Goal: Transaction & Acquisition: Purchase product/service

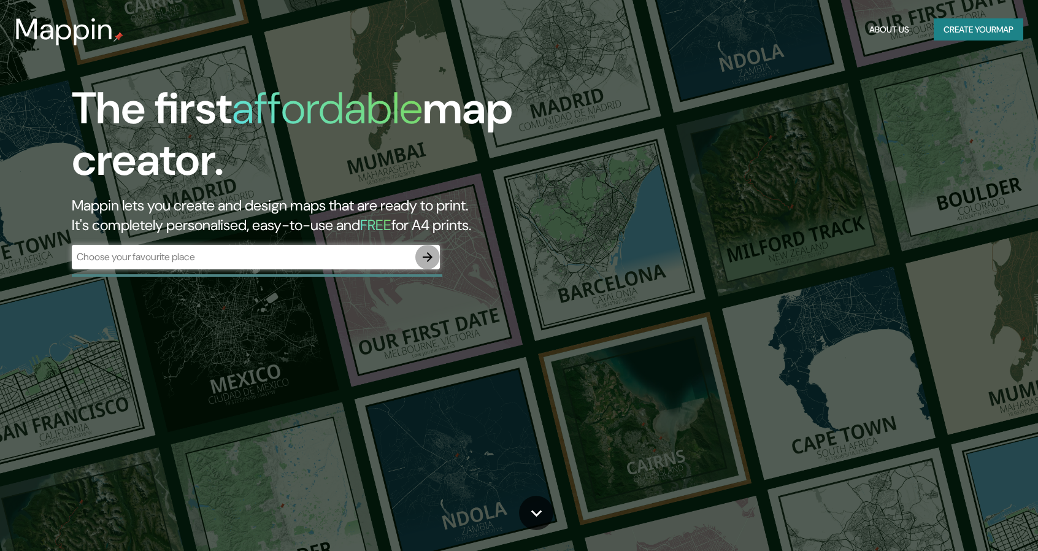
click at [423, 257] on icon "button" at bounding box center [428, 257] width 10 height 10
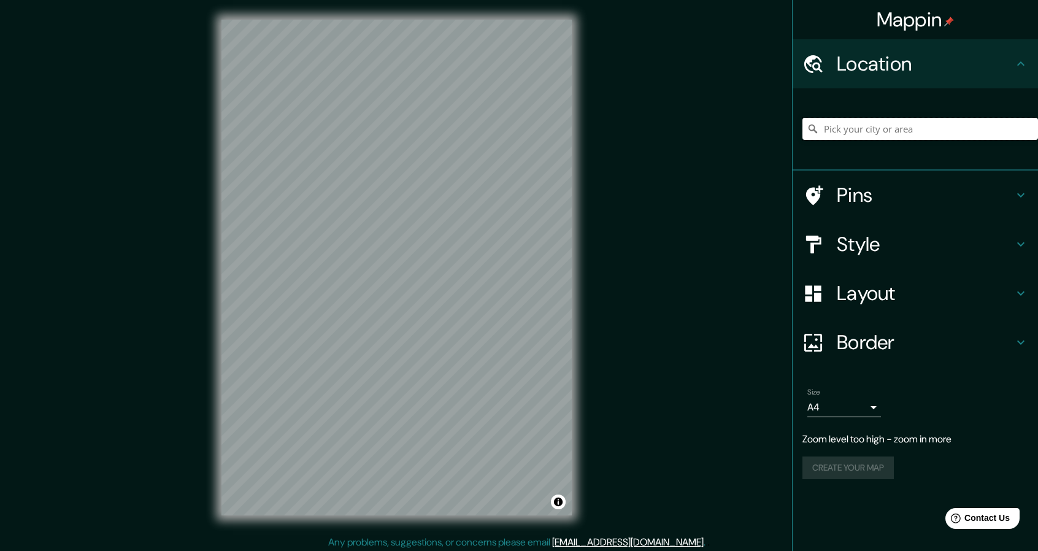
click at [938, 133] on input "Pick your city or area" at bounding box center [921, 129] width 236 height 22
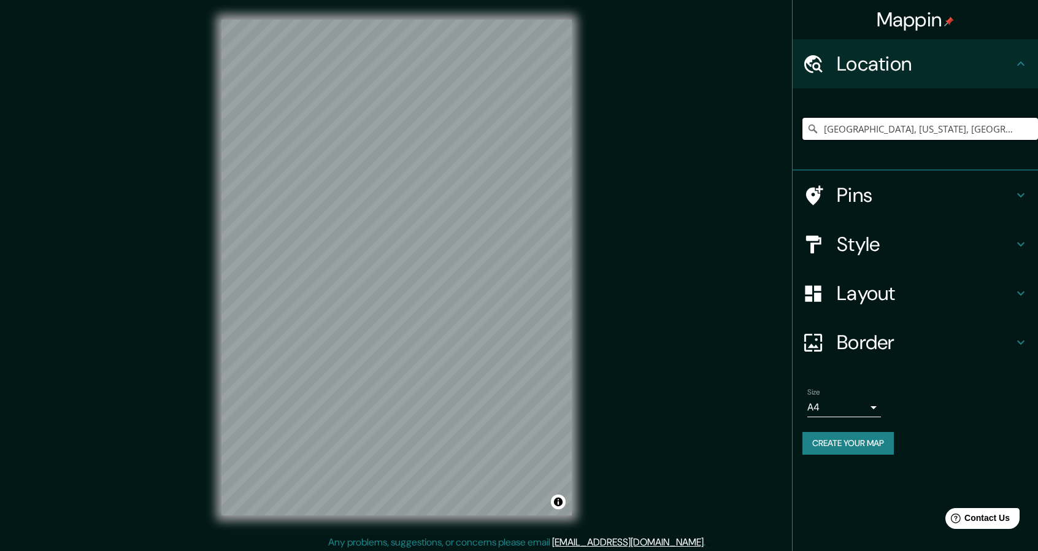
type input "Cambridge, Massachusetts, Estados Unidos"
click at [864, 239] on h4 "Style" at bounding box center [925, 244] width 177 height 25
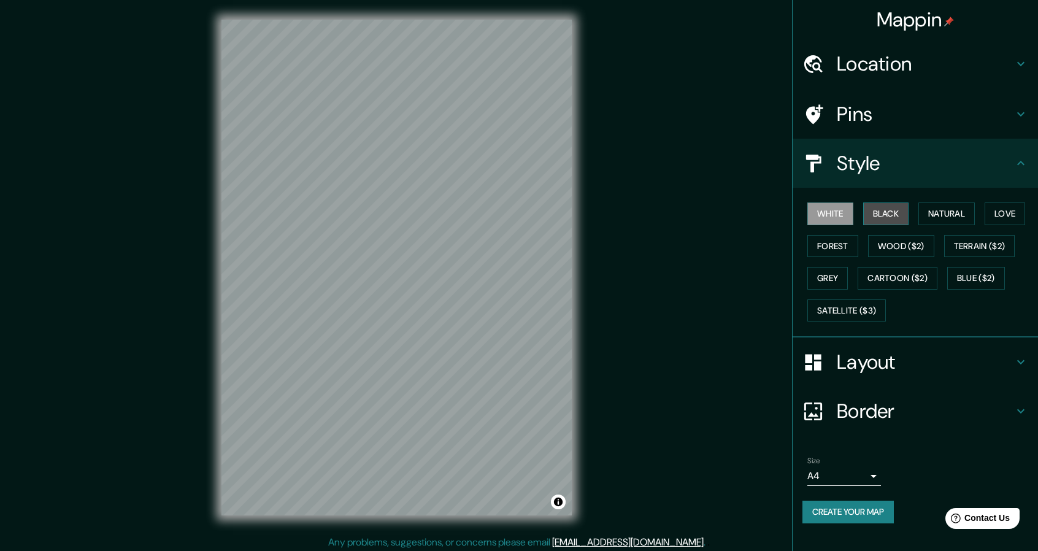
click at [885, 217] on button "Black" at bounding box center [887, 214] width 46 height 23
click at [899, 269] on button "Cartoon ($2)" at bounding box center [898, 278] width 80 height 23
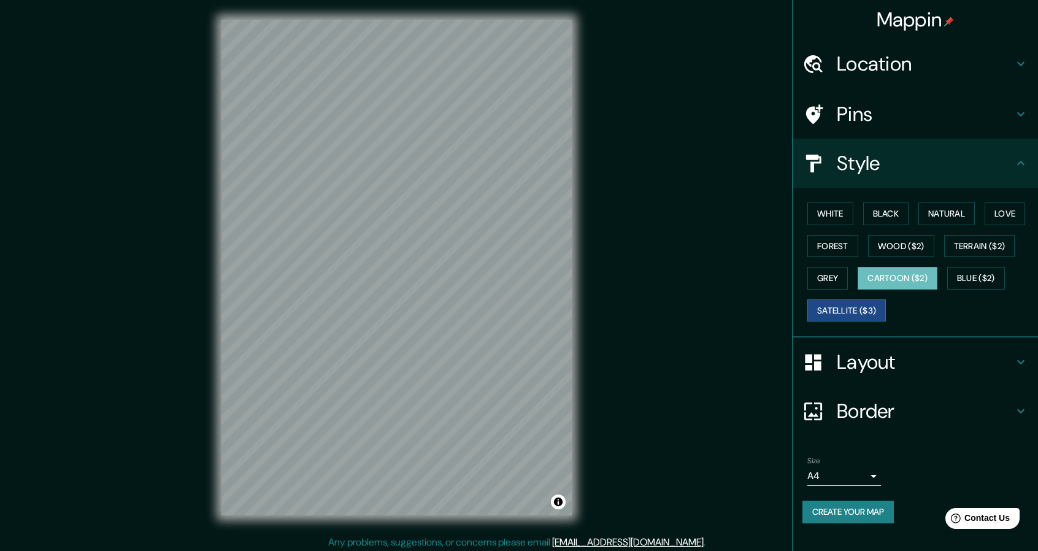
click at [860, 312] on button "Satellite ($3)" at bounding box center [847, 311] width 79 height 23
click at [630, 396] on div "Mappin Location Cambridge, Massachusetts, Estados Unidos Cambridge Massachusett…" at bounding box center [519, 277] width 1038 height 555
click at [876, 284] on button "Cartoon ($2)" at bounding box center [898, 278] width 80 height 23
click at [1005, 268] on button "Blue ($2)" at bounding box center [977, 278] width 58 height 23
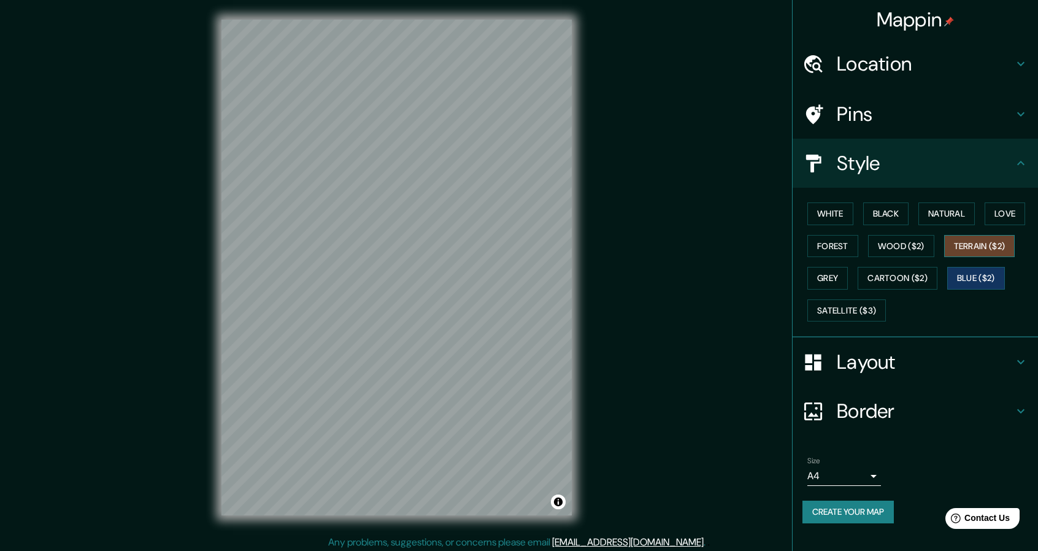
click at [991, 245] on button "Terrain ($2)" at bounding box center [980, 246] width 71 height 23
click at [1006, 221] on button "Love" at bounding box center [1005, 214] width 41 height 23
click at [957, 223] on button "Natural" at bounding box center [947, 214] width 56 height 23
click at [900, 226] on div "White Black Natural Love Forest Wood ($2) Terrain ($2) Grey Cartoon ($2) Blue (…" at bounding box center [921, 262] width 236 height 129
click at [899, 220] on button "Black" at bounding box center [887, 214] width 46 height 23
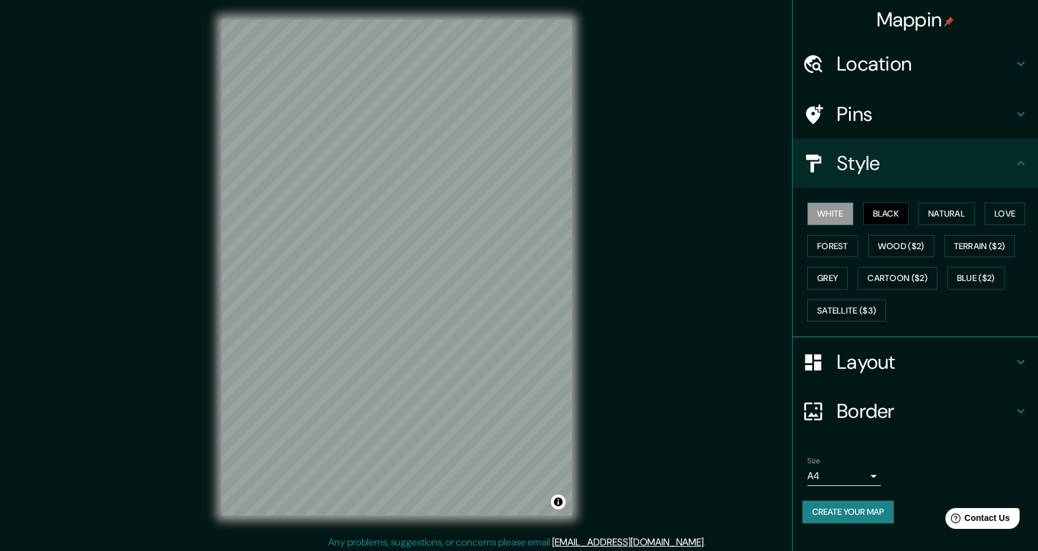
click at [844, 210] on button "White" at bounding box center [831, 214] width 46 height 23
click at [884, 207] on button "Black" at bounding box center [887, 214] width 46 height 23
click at [832, 219] on button "White" at bounding box center [831, 214] width 46 height 23
click at [902, 247] on button "Wood ($2)" at bounding box center [901, 246] width 66 height 23
click at [827, 274] on button "Grey" at bounding box center [828, 278] width 41 height 23
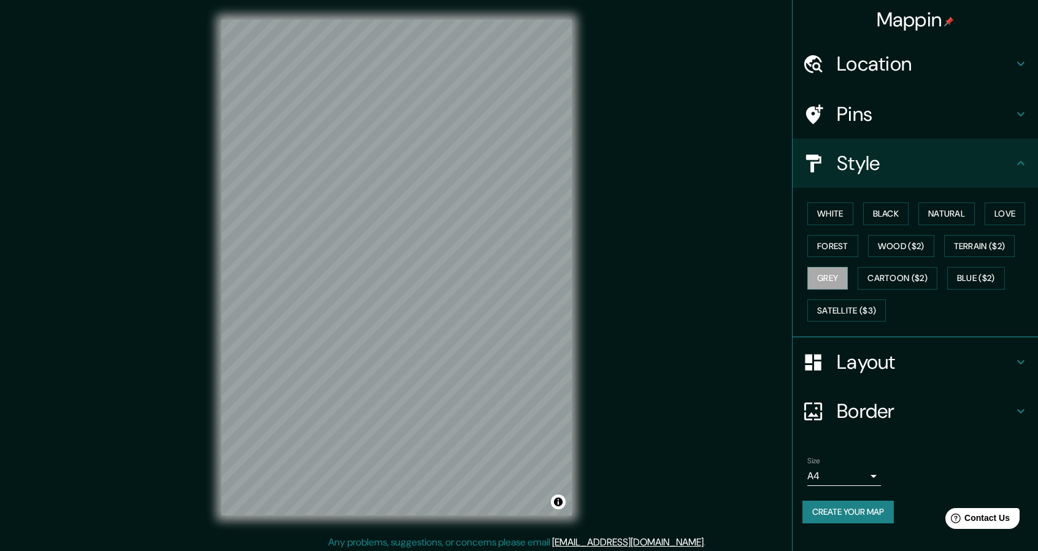
click at [848, 294] on div "White Black Natural Love Forest Wood ($2) Terrain ($2) Grey Cartoon ($2) Blue (…" at bounding box center [921, 262] width 236 height 129
click at [850, 300] on button "Satellite ($3)" at bounding box center [847, 311] width 79 height 23
click at [905, 275] on button "Cartoon ($2)" at bounding box center [898, 278] width 80 height 23
click at [1037, 260] on div "White Black Natural Love Forest Wood ($2) Terrain ($2) Grey Cartoon ($2) Blue (…" at bounding box center [921, 262] width 236 height 129
click at [987, 283] on button "Blue ($2)" at bounding box center [977, 278] width 58 height 23
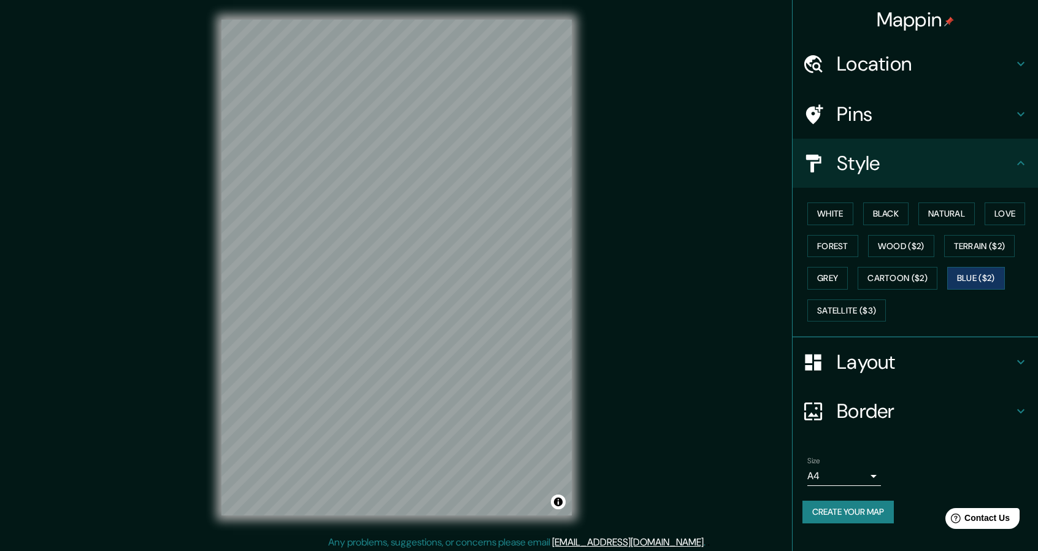
click at [903, 128] on div "Pins" at bounding box center [915, 114] width 245 height 49
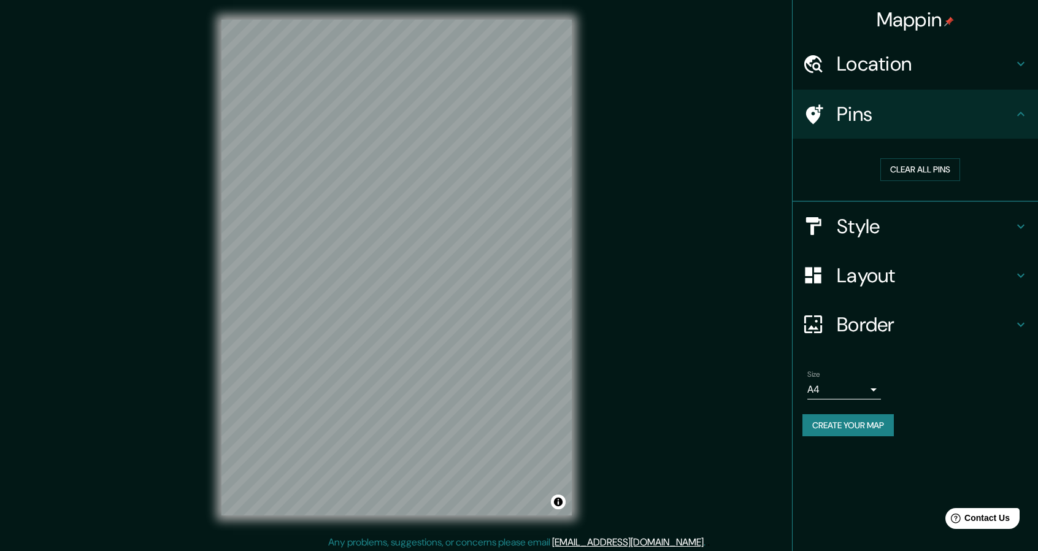
click at [919, 217] on h4 "Style" at bounding box center [925, 226] width 177 height 25
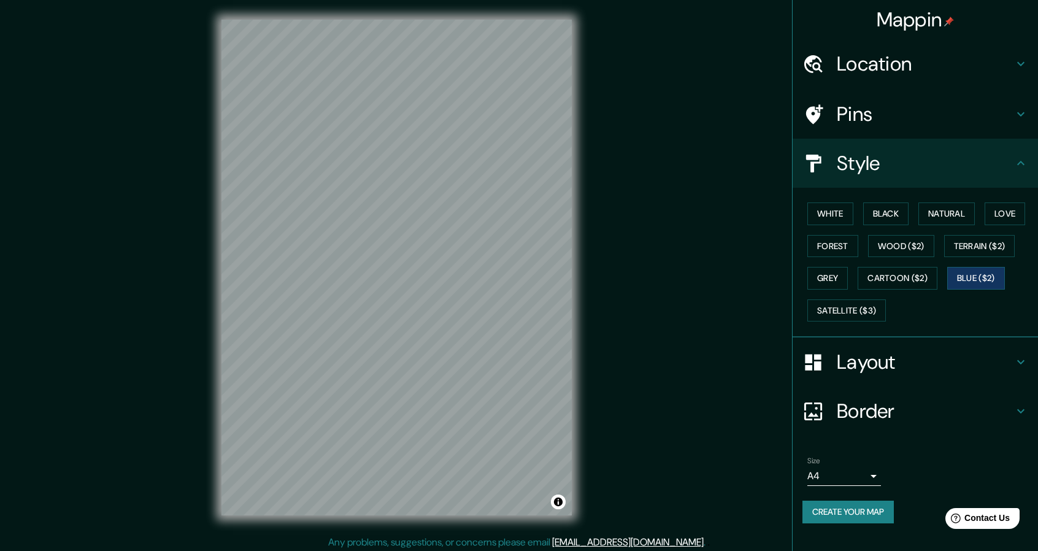
click at [922, 355] on h4 "Layout" at bounding box center [925, 362] width 177 height 25
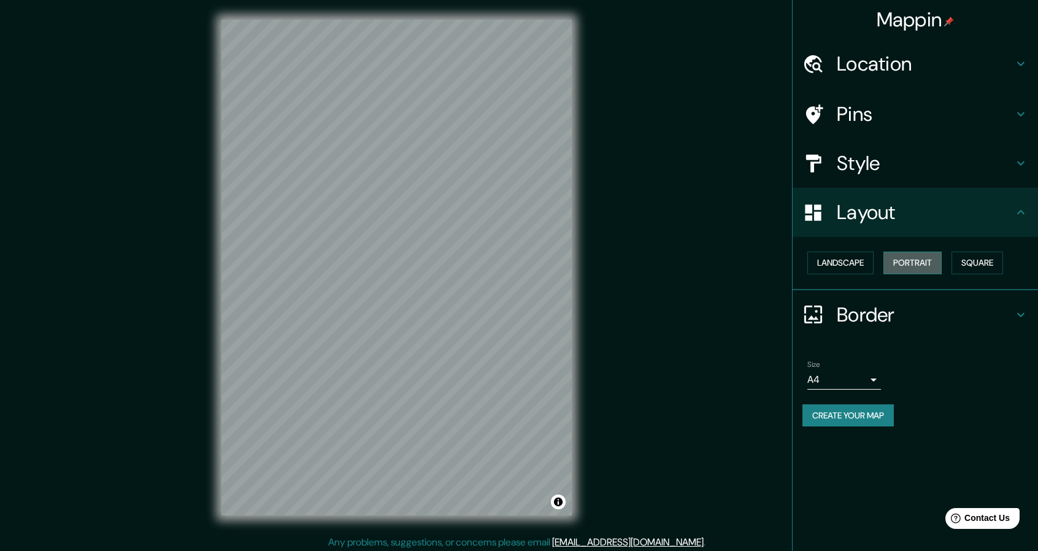
click at [938, 257] on button "Portrait" at bounding box center [913, 263] width 58 height 23
click at [860, 263] on button "Landscape" at bounding box center [841, 263] width 66 height 23
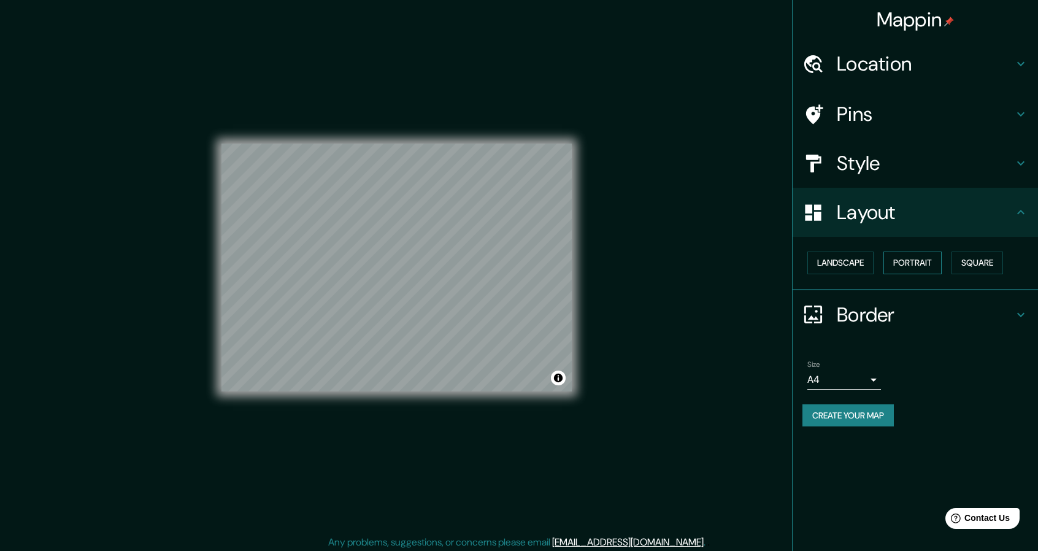
click at [942, 260] on button "Portrait" at bounding box center [913, 263] width 58 height 23
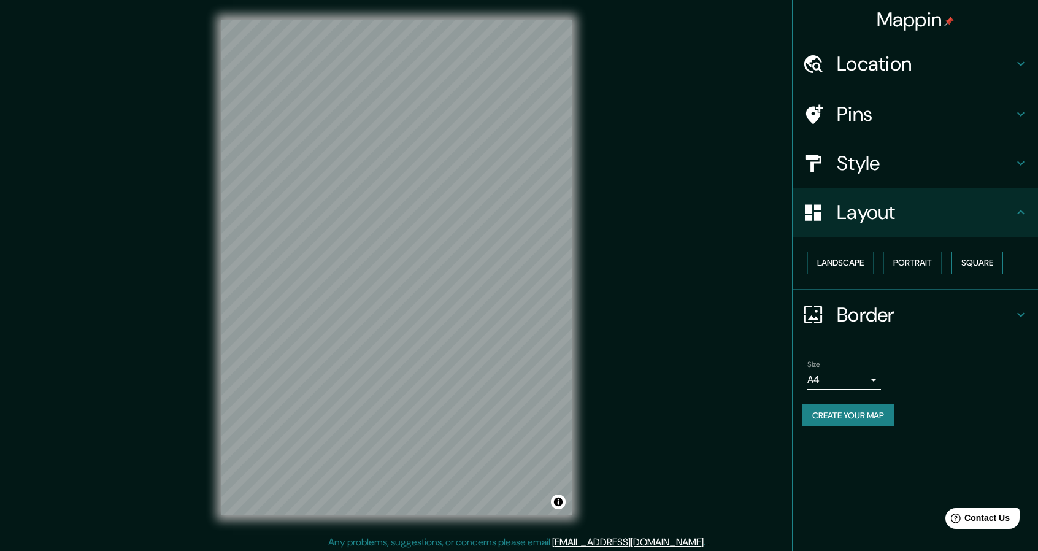
click at [984, 263] on button "Square" at bounding box center [978, 263] width 52 height 23
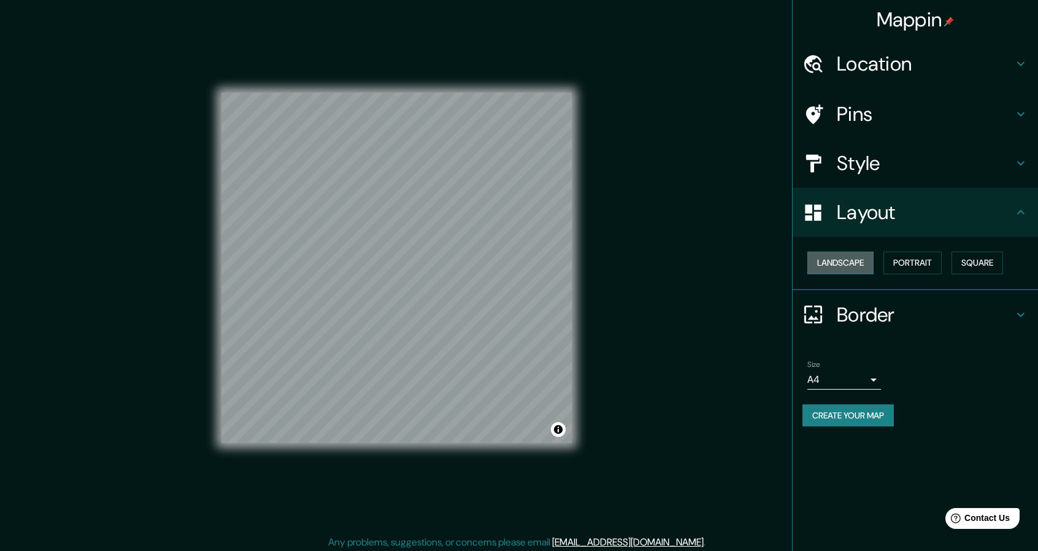
click at [861, 264] on button "Landscape" at bounding box center [841, 263] width 66 height 23
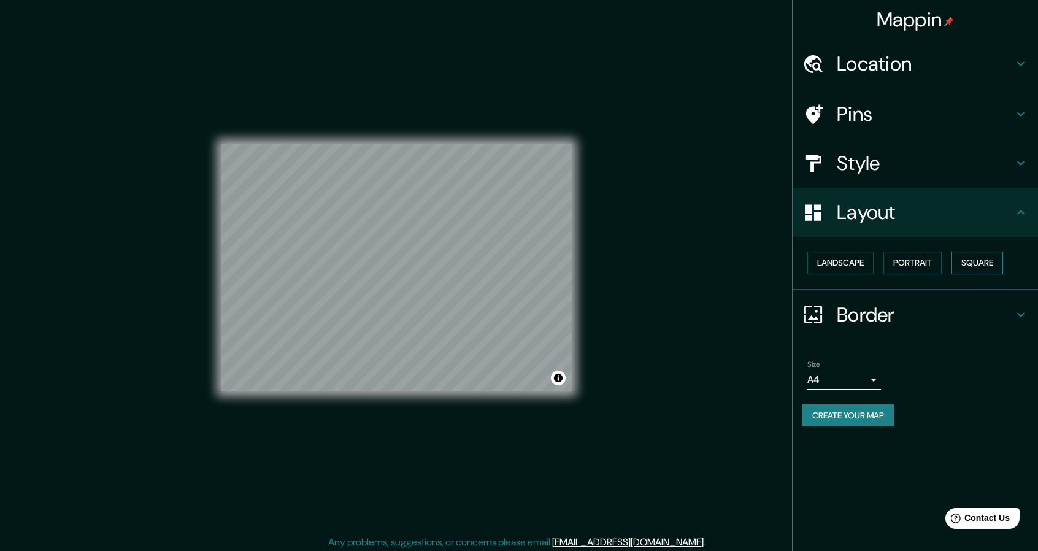
click at [973, 267] on button "Square" at bounding box center [978, 263] width 52 height 23
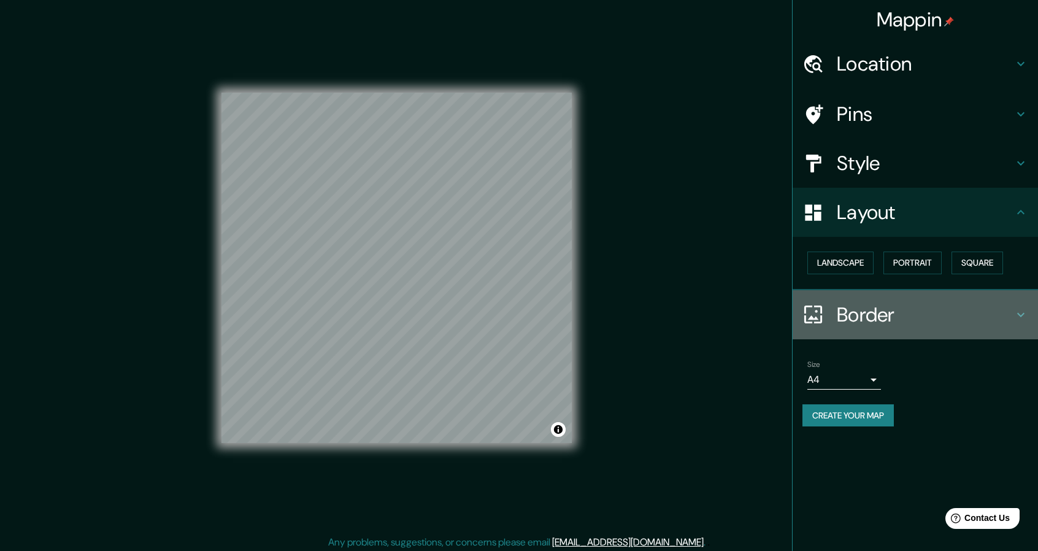
click at [900, 331] on div "Border" at bounding box center [915, 314] width 245 height 49
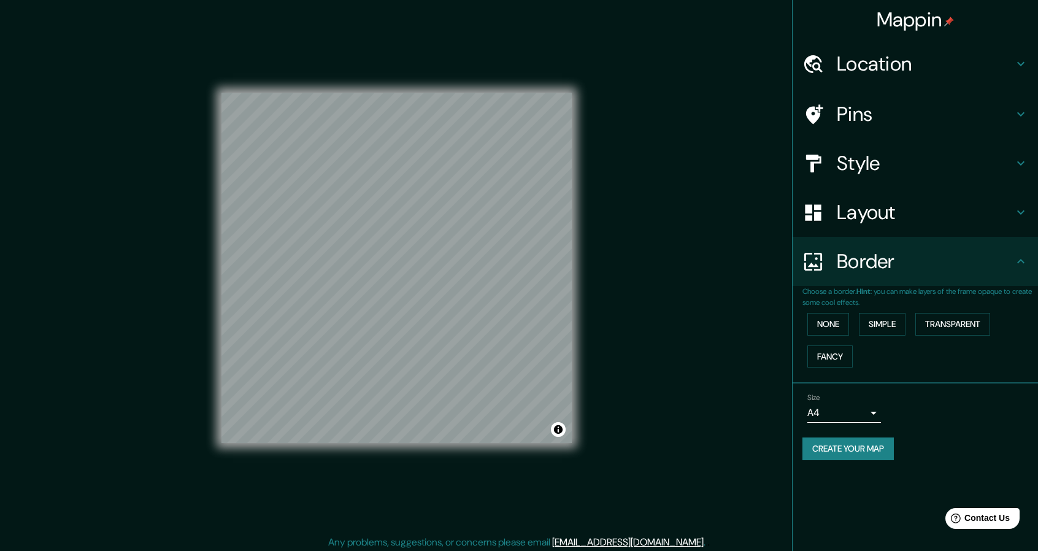
click at [864, 406] on body "Mappin Location Cambridge, Massachusetts, Estados Unidos Cambridge Massachusett…" at bounding box center [519, 275] width 1038 height 551
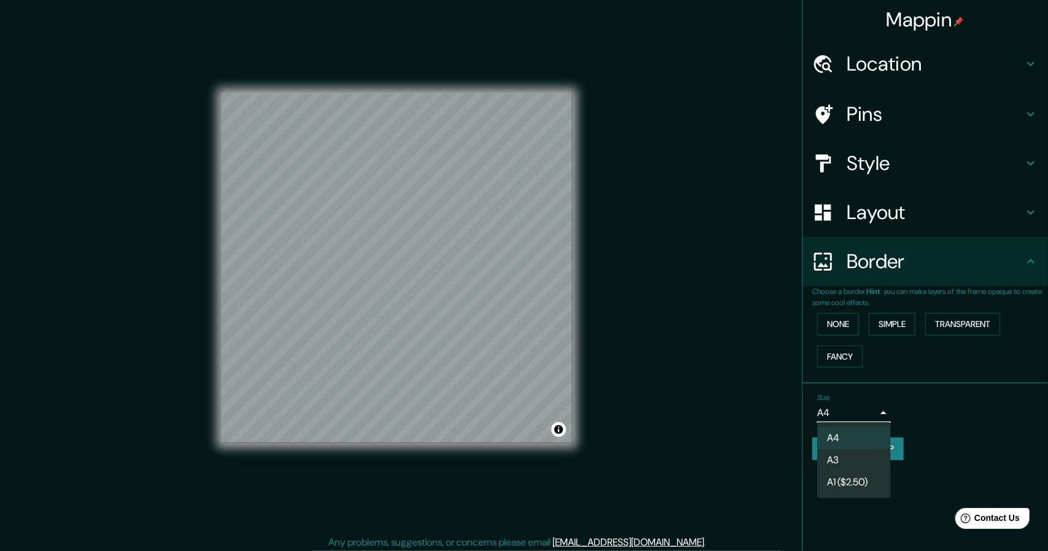
click at [862, 455] on li "A3" at bounding box center [854, 460] width 74 height 22
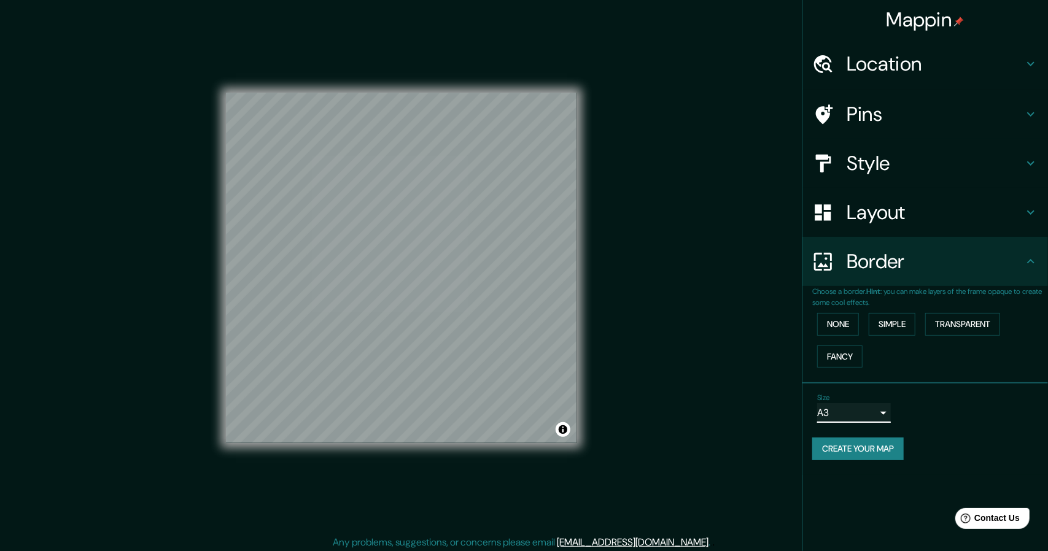
type input "a4"
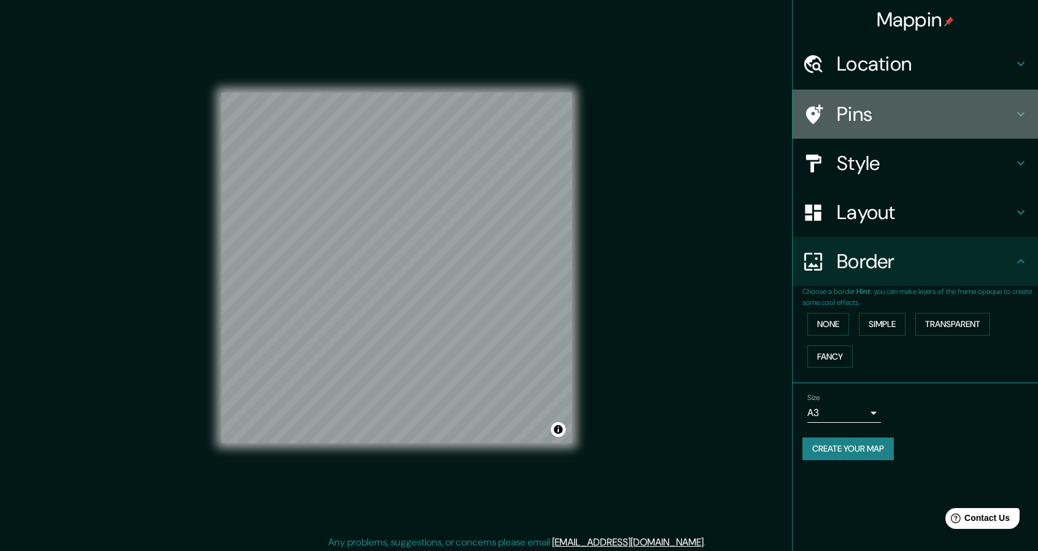
click at [894, 98] on div "Pins" at bounding box center [915, 114] width 245 height 49
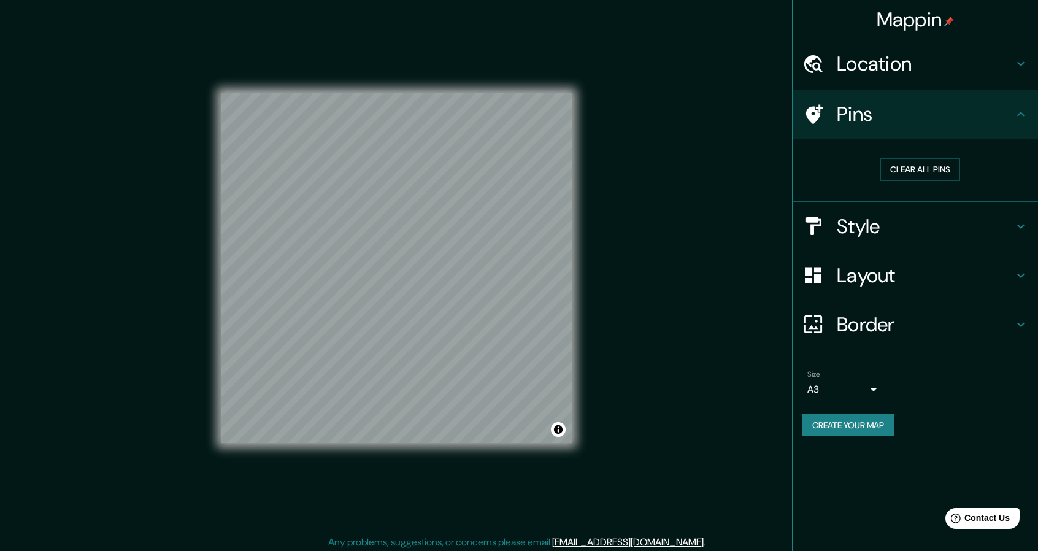
click at [887, 72] on h4 "Location" at bounding box center [925, 64] width 177 height 25
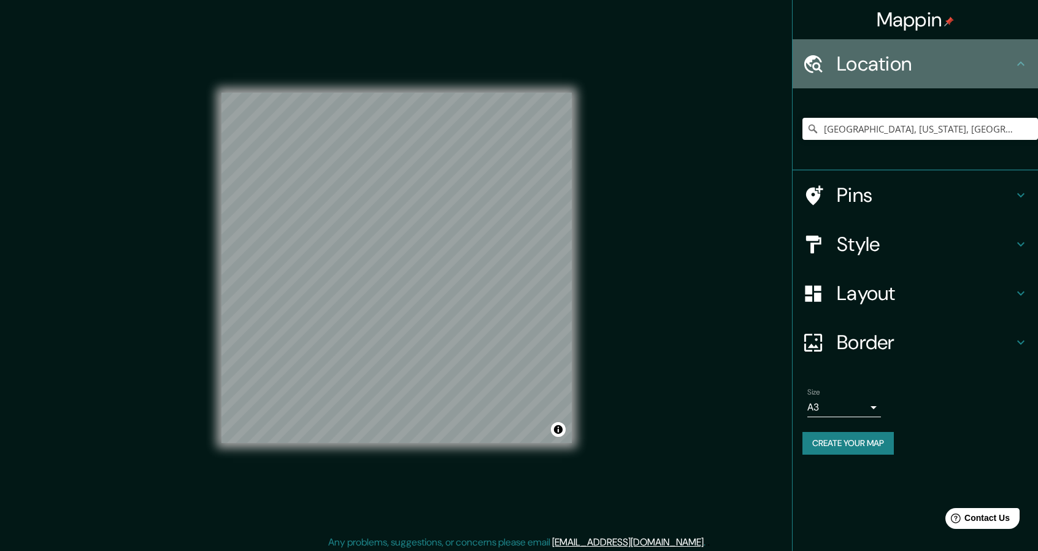
click at [890, 71] on h4 "Location" at bounding box center [925, 64] width 177 height 25
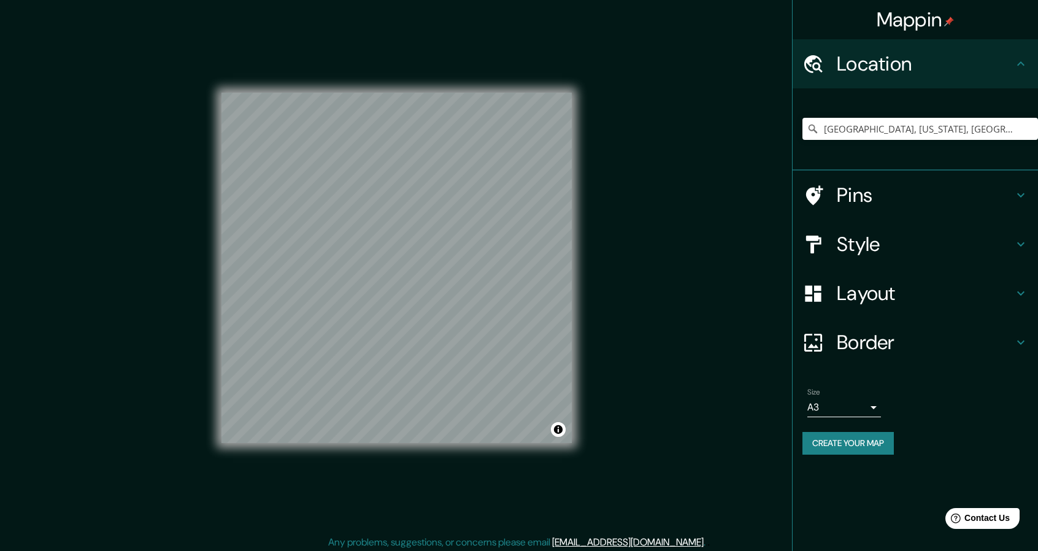
click at [897, 244] on h4 "Style" at bounding box center [925, 244] width 177 height 25
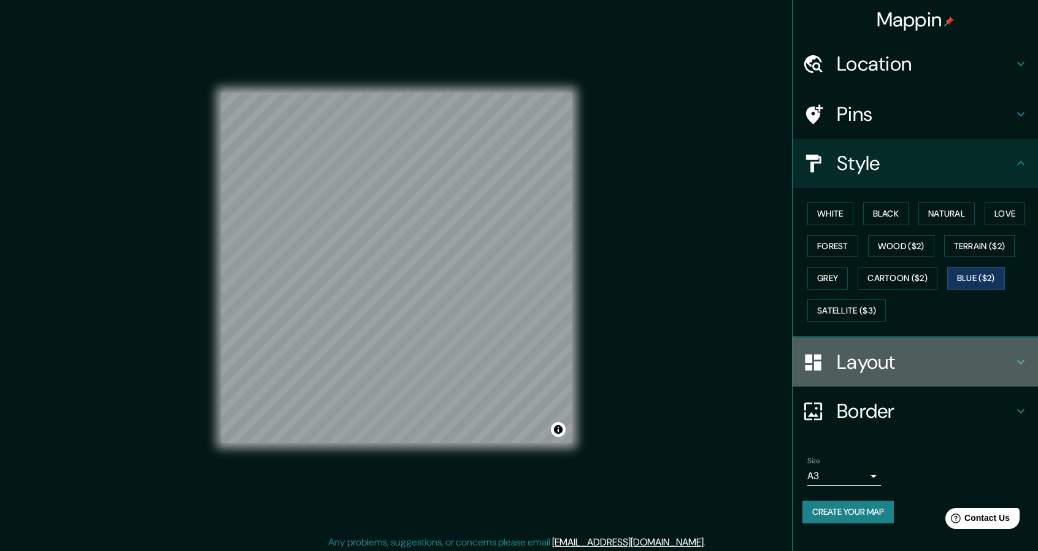
click at [924, 354] on h4 "Layout" at bounding box center [925, 362] width 177 height 25
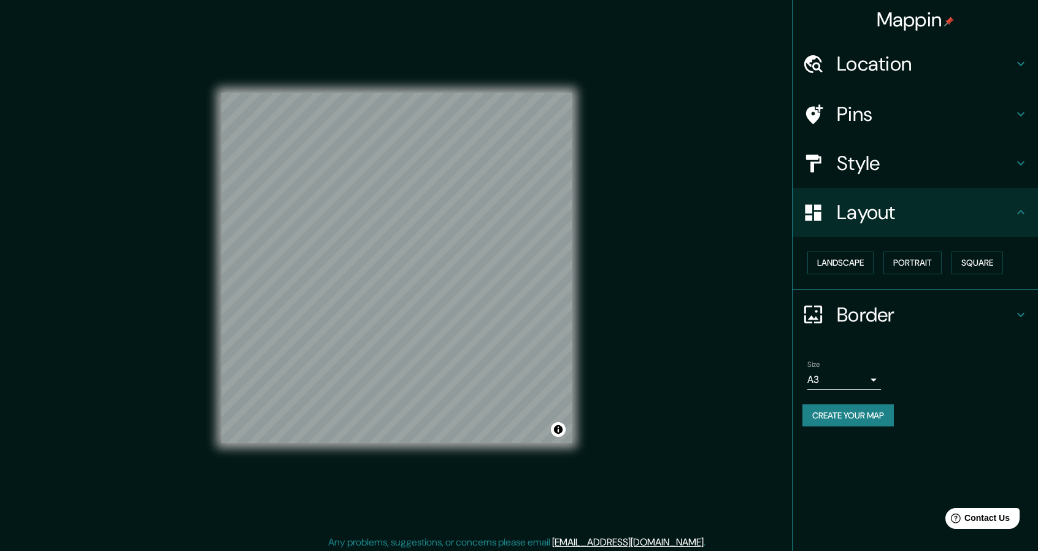
click at [884, 317] on h4 "Border" at bounding box center [925, 315] width 177 height 25
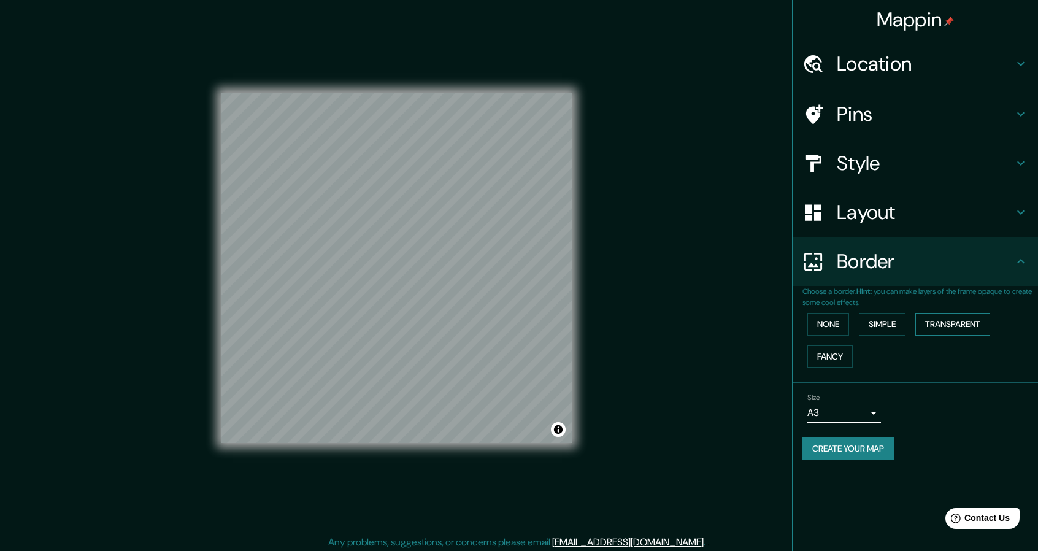
click at [936, 328] on button "Transparent" at bounding box center [953, 324] width 75 height 23
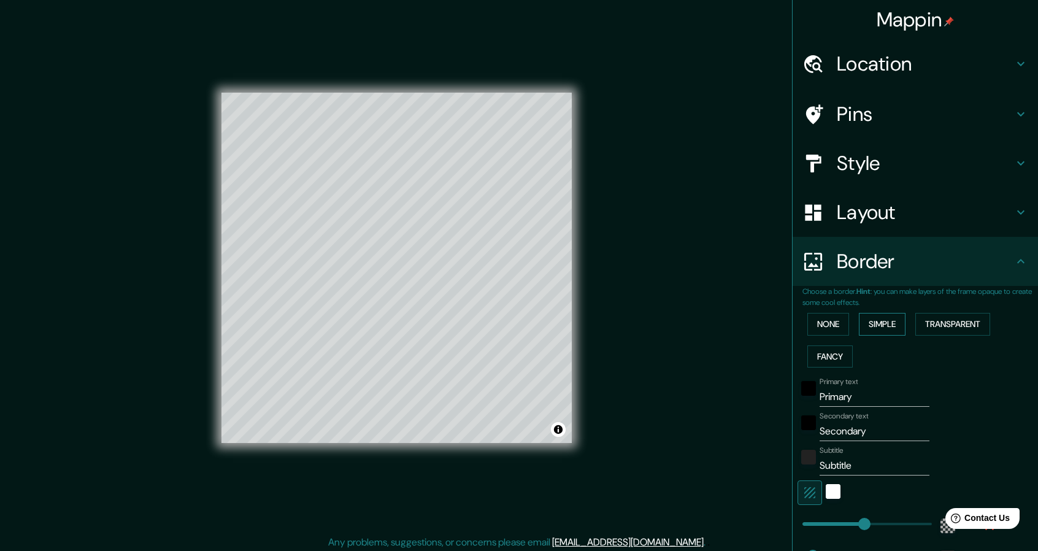
click at [859, 331] on button "Simple" at bounding box center [882, 324] width 47 height 23
click at [821, 325] on button "None" at bounding box center [829, 324] width 42 height 23
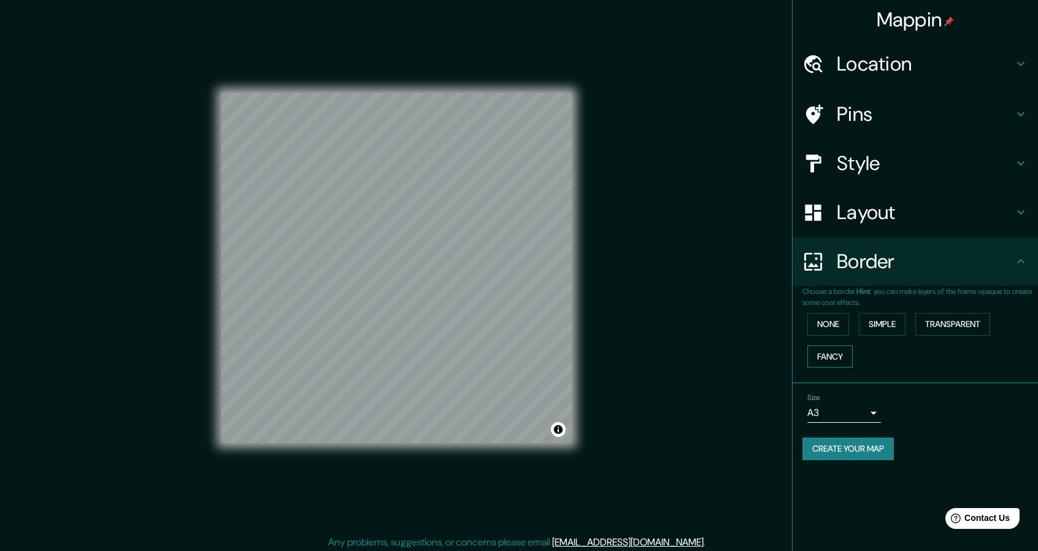
click at [821, 348] on button "Fancy" at bounding box center [830, 357] width 45 height 23
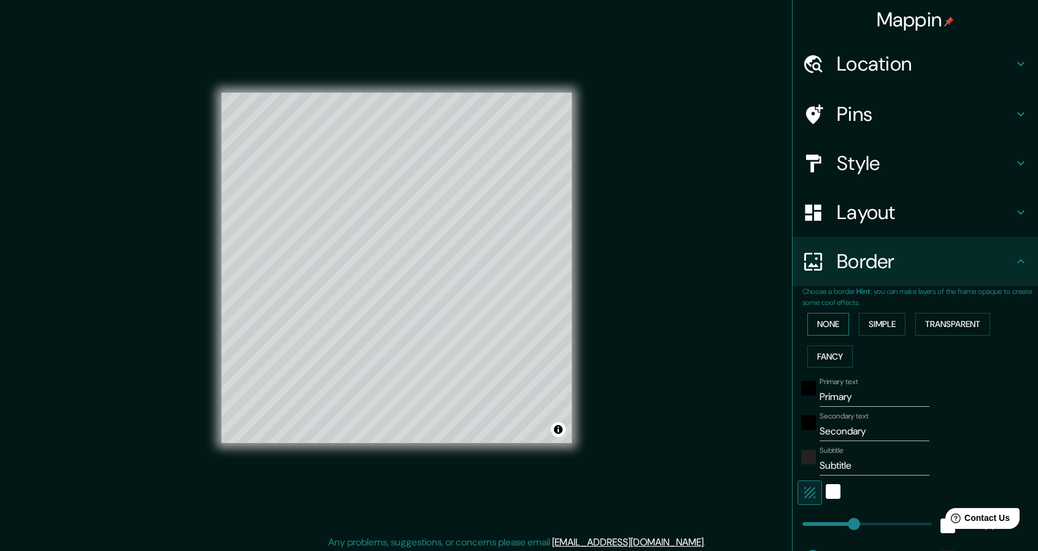
click at [825, 325] on button "None" at bounding box center [829, 324] width 42 height 23
